Goal: Transaction & Acquisition: Download file/media

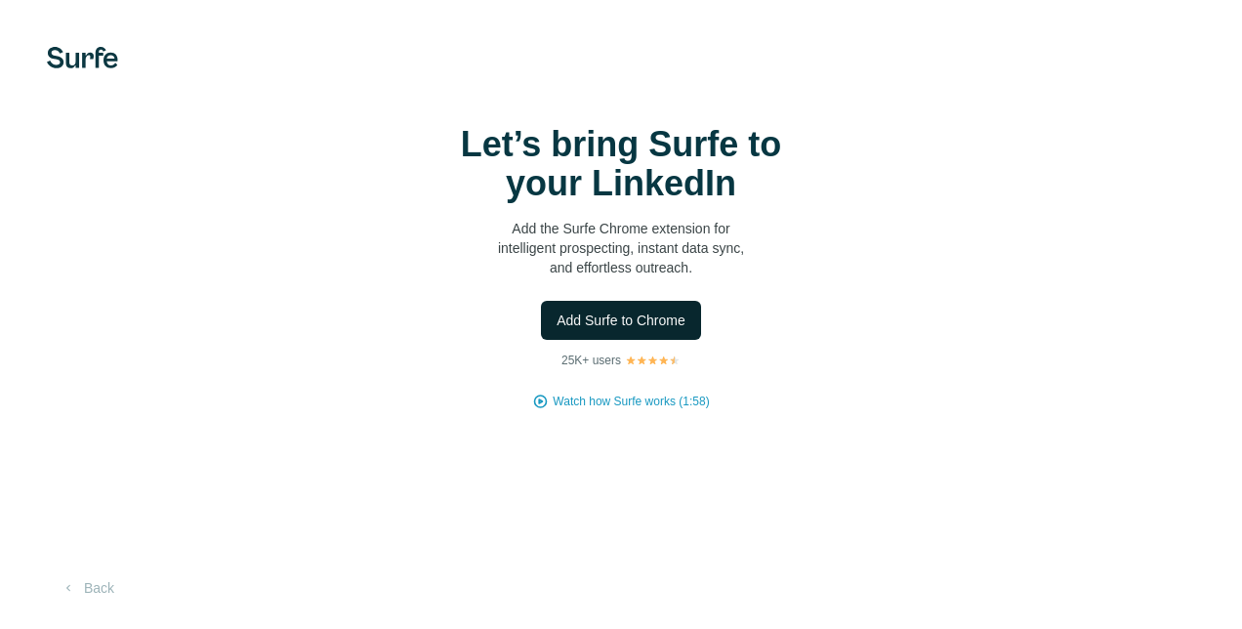
click at [615, 324] on span "Add Surfe to Chrome" at bounding box center [621, 320] width 129 height 20
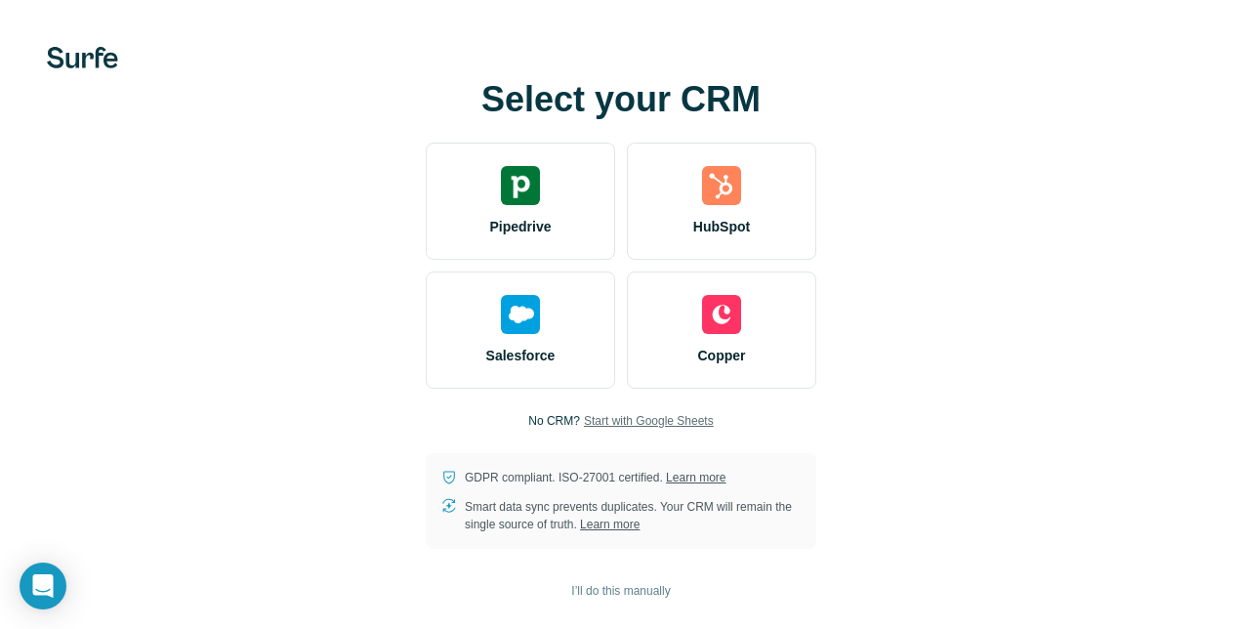
click at [645, 427] on span "Start with Google Sheets" at bounding box center [649, 421] width 130 height 18
